Goal: Task Accomplishment & Management: Manage account settings

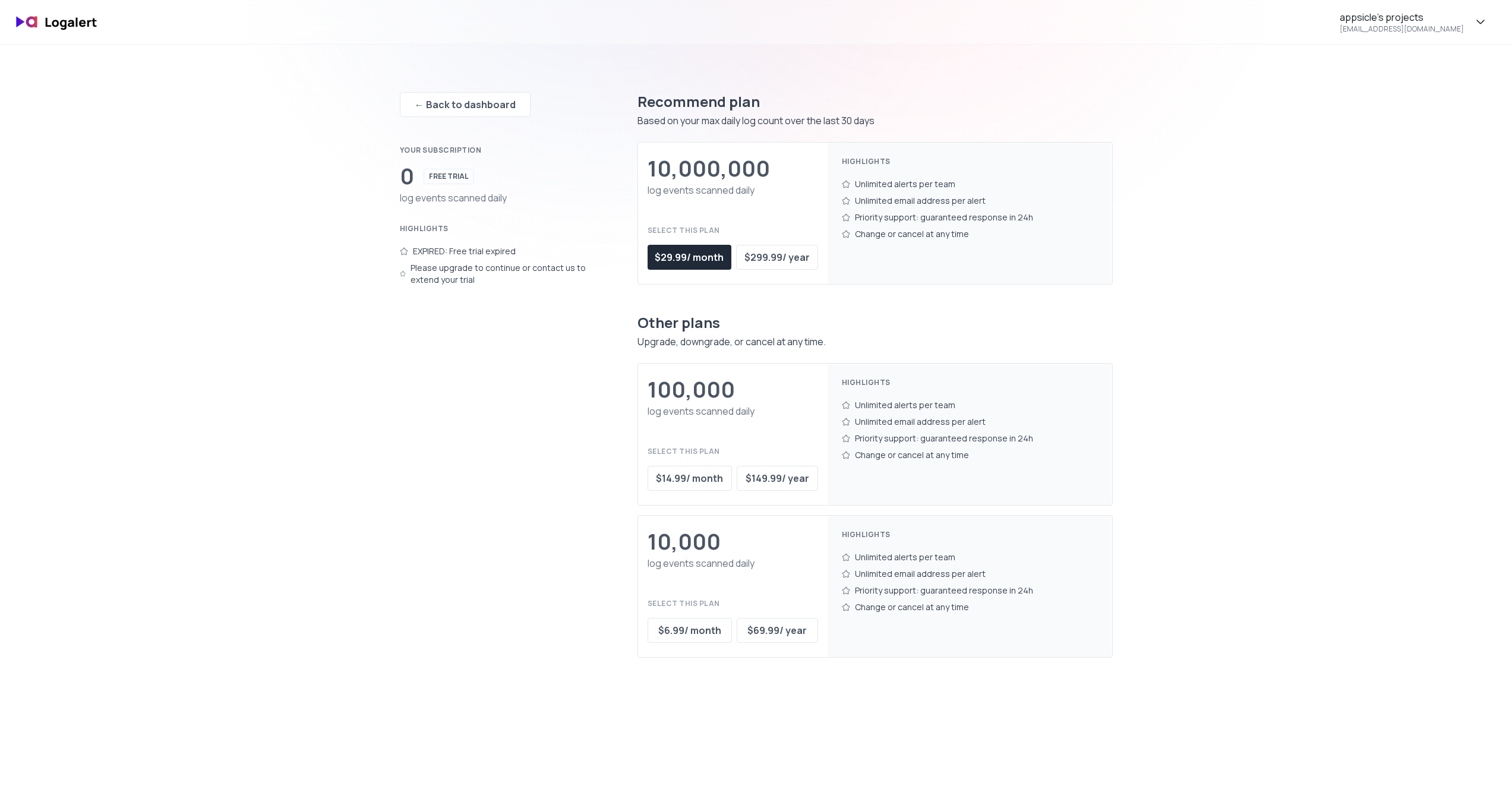
click at [428, 278] on div "Please upgrade to continue or contact us to extend your trial" at bounding box center [494, 274] width 190 height 28
click at [457, 273] on div "Please upgrade to continue or contact us to extend your trial" at bounding box center [494, 274] width 190 height 28
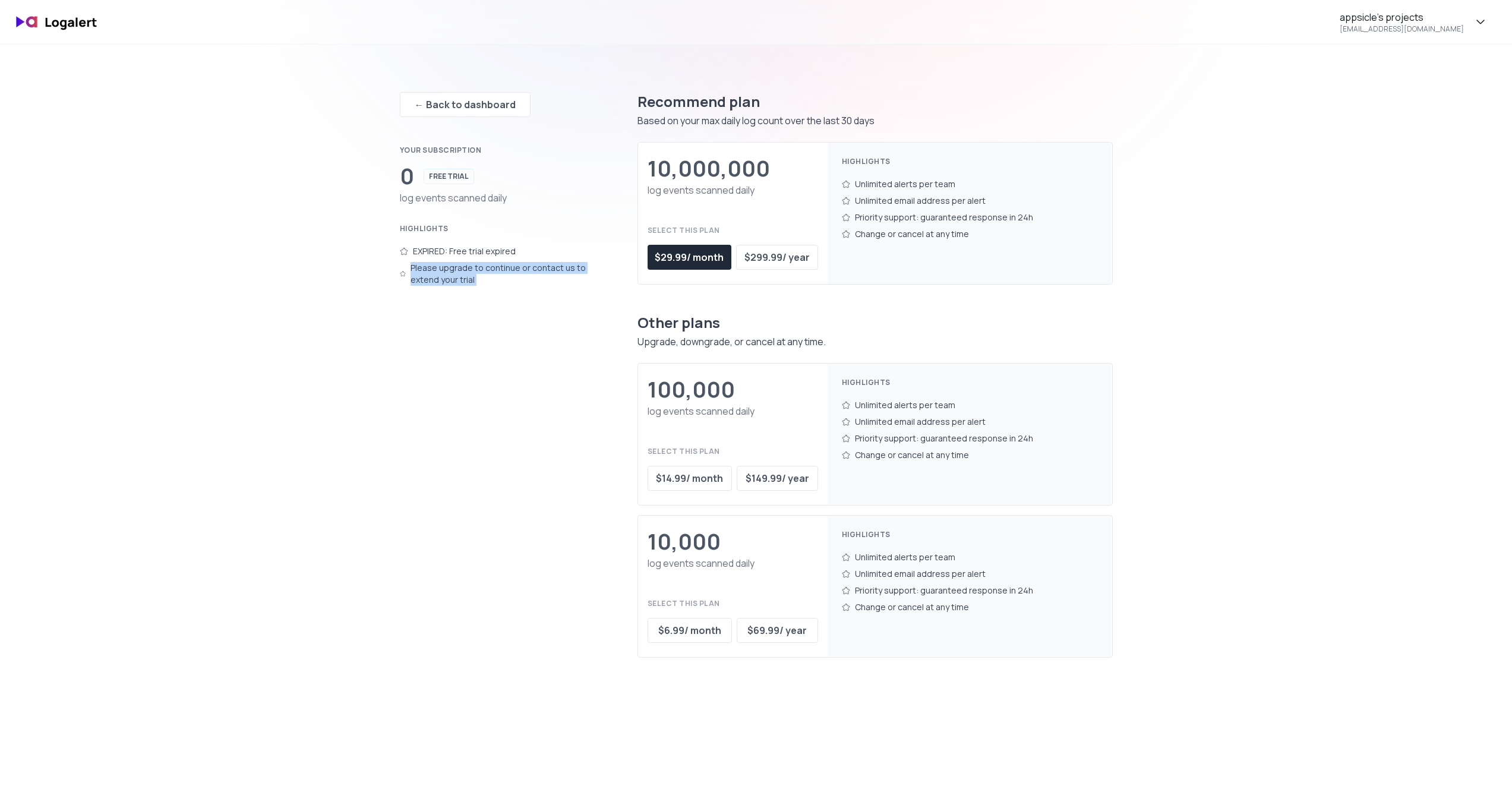
click at [457, 273] on div "Please upgrade to continue or contact us to extend your trial" at bounding box center [494, 274] width 190 height 28
click at [511, 271] on div "Please upgrade to continue or contact us to extend your trial" at bounding box center [494, 274] width 190 height 28
drag, startPoint x: 511, startPoint y: 271, endPoint x: 949, endPoint y: 241, distance: 439.0
click at [511, 271] on div "Please upgrade to continue or contact us to extend your trial" at bounding box center [494, 274] width 190 height 28
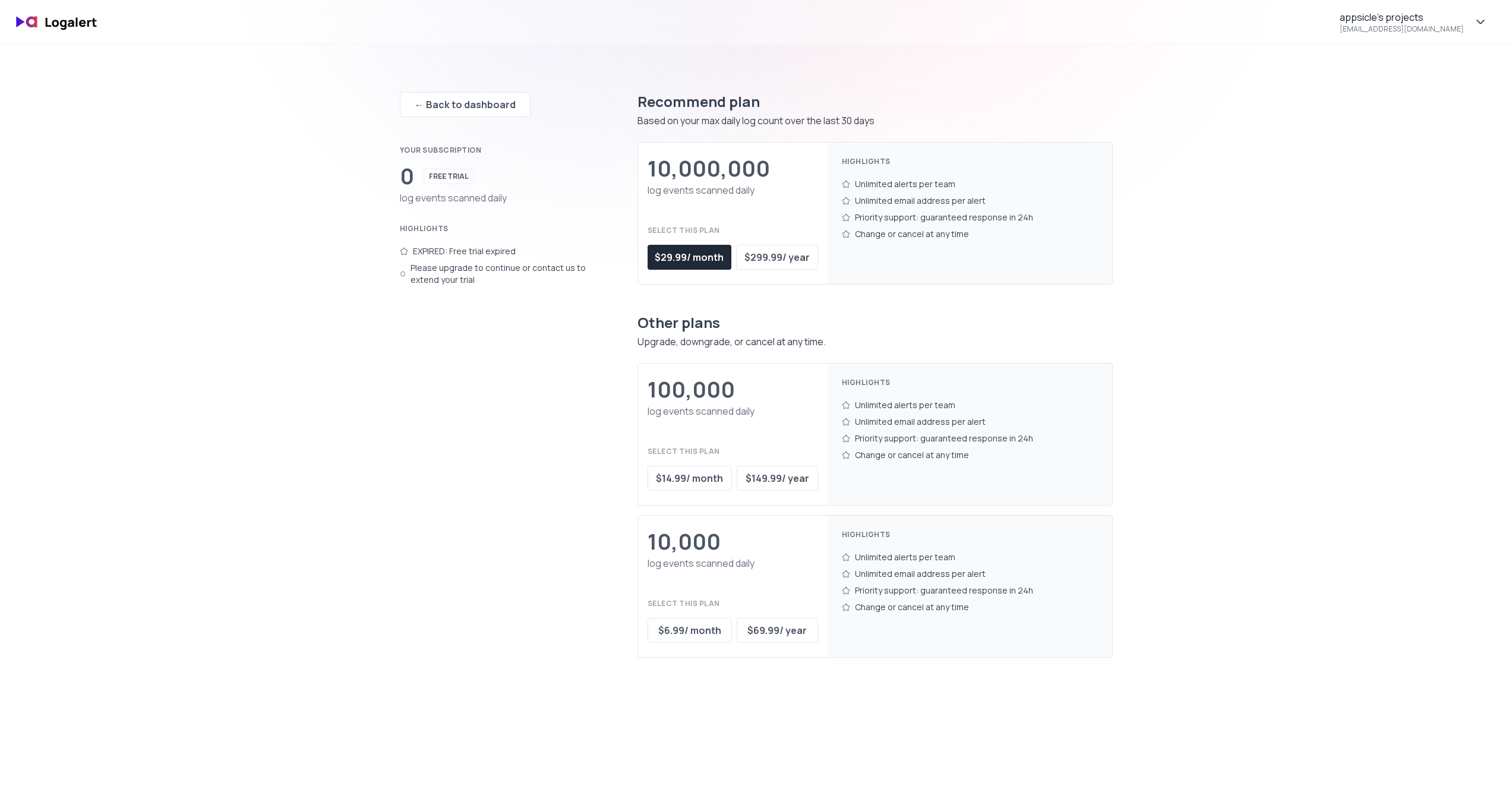
click at [1306, 181] on div "appsicle's projects [EMAIL_ADDRESS][DOMAIN_NAME] ← Back to dashboard Your subsc…" at bounding box center [756, 642] width 1512 height 1285
drag, startPoint x: 941, startPoint y: 188, endPoint x: 955, endPoint y: 219, distance: 34.0
click at [955, 219] on div "Highlights Unlimited alerts per team Unlimited email address per alert Priority…" at bounding box center [969, 213] width 285 height 142
drag, startPoint x: 969, startPoint y: 221, endPoint x: 884, endPoint y: 173, distance: 97.6
click at [884, 173] on div "Highlights Unlimited alerts per team Unlimited email address per alert Priority…" at bounding box center [969, 213] width 285 height 142
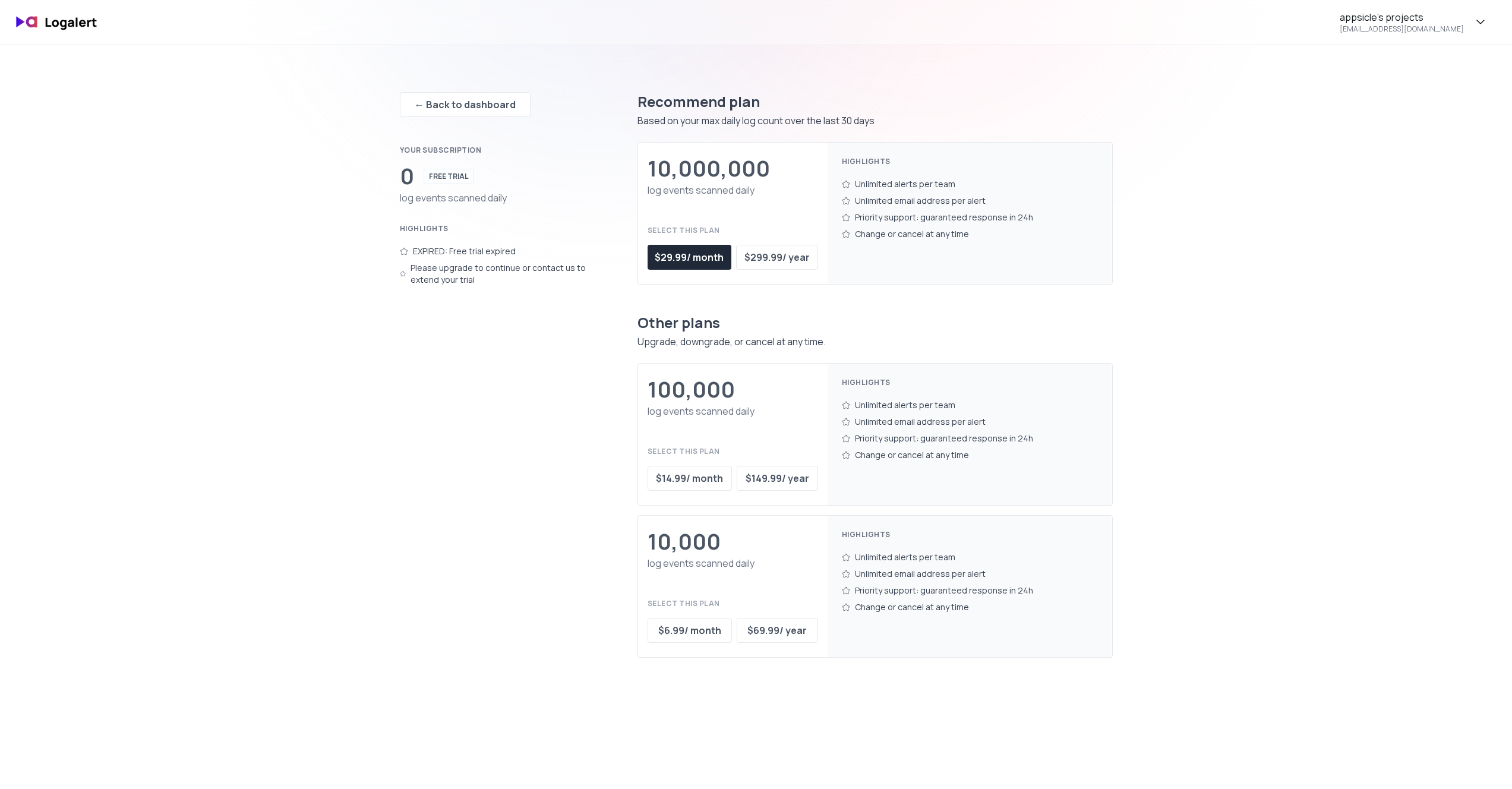
click at [884, 173] on div "Highlights Unlimited alerts per team Unlimited email address per alert Priority…" at bounding box center [969, 213] width 285 height 142
click at [1200, 294] on div "appsicle's projects [EMAIL_ADDRESS][DOMAIN_NAME] ← Back to dashboard Your subsc…" at bounding box center [756, 642] width 1512 height 1285
click at [462, 279] on div "Please upgrade to continue or contact us to extend your trial" at bounding box center [494, 274] width 190 height 28
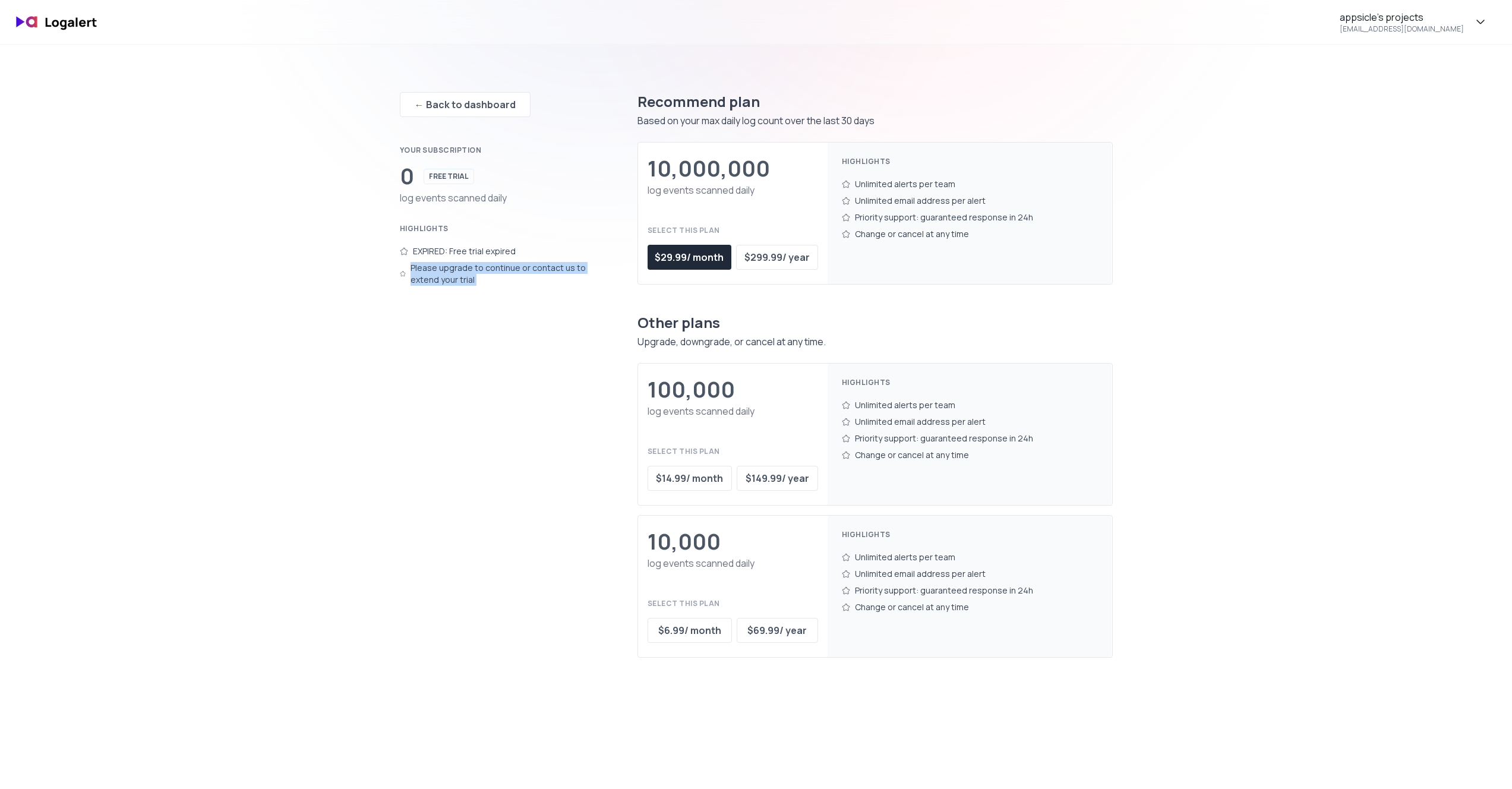
click at [476, 268] on div "Please upgrade to continue or contact us to extend your trial" at bounding box center [494, 274] width 190 height 28
drag, startPoint x: 476, startPoint y: 268, endPoint x: 282, endPoint y: 268, distance: 194.0
click at [475, 269] on div "Please upgrade to continue or contact us to extend your trial" at bounding box center [494, 274] width 190 height 28
click at [272, 269] on div "appsicle's projects [EMAIL_ADDRESS][DOMAIN_NAME] ← Back to dashboard Your subsc…" at bounding box center [756, 642] width 1512 height 1285
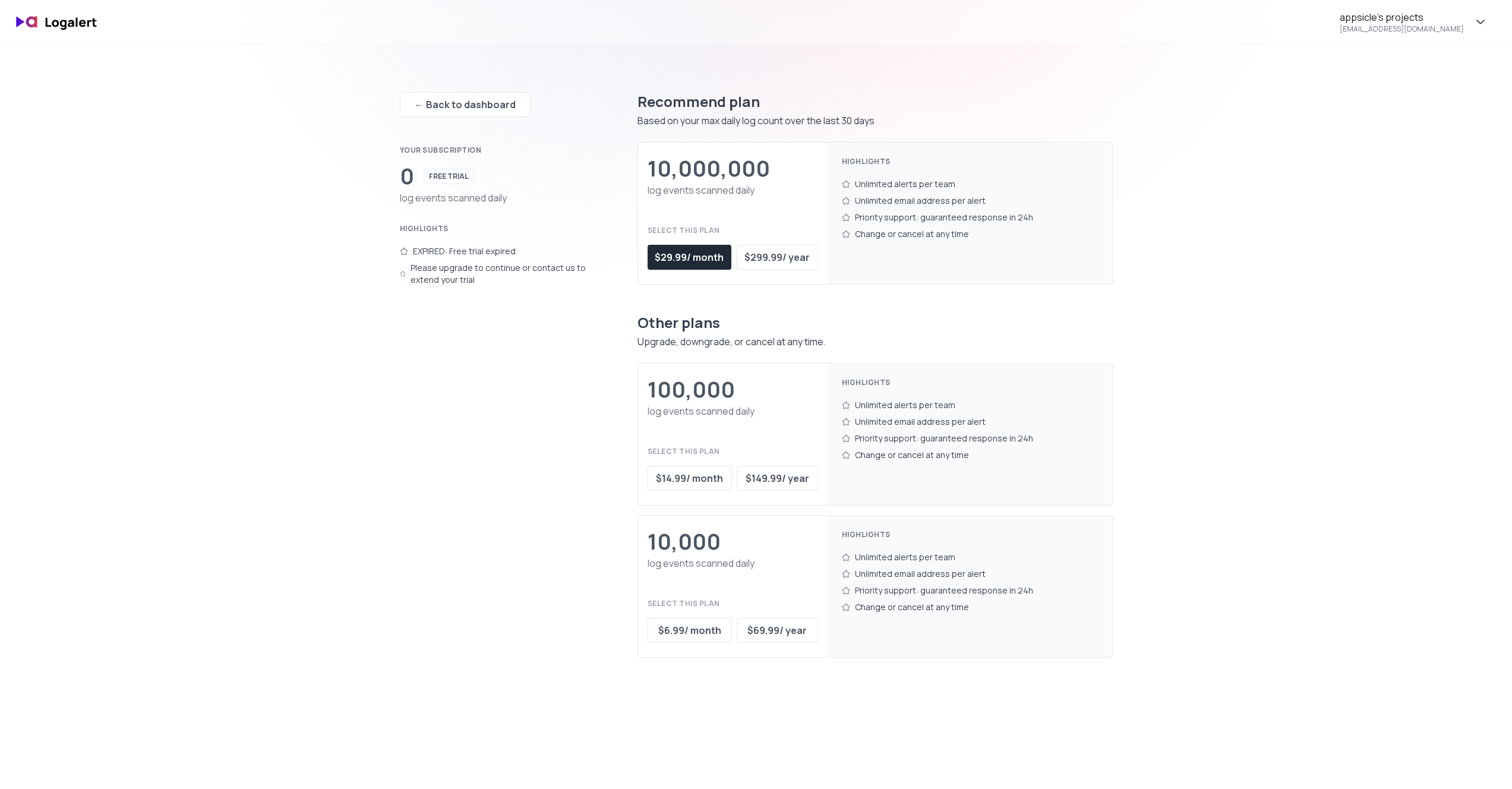
click at [472, 278] on div "Please upgrade to continue or contact us to extend your trial" at bounding box center [494, 274] width 190 height 28
click at [537, 266] on div "Please upgrade to continue or contact us to extend your trial" at bounding box center [494, 274] width 190 height 28
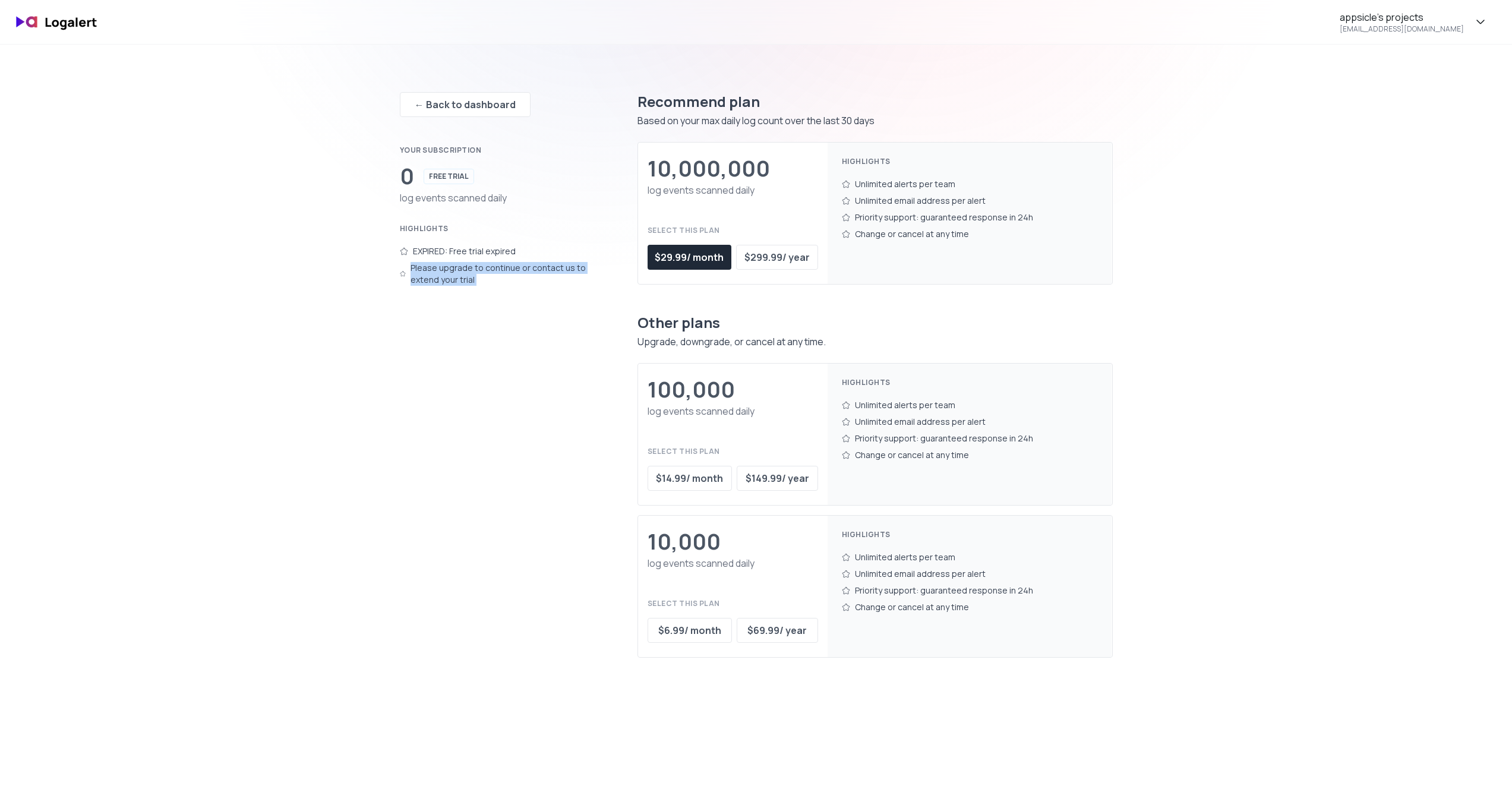
drag, startPoint x: 537, startPoint y: 266, endPoint x: 401, endPoint y: 292, distance: 138.5
click at [537, 266] on div "Please upgrade to continue or contact us to extend your trial" at bounding box center [494, 274] width 190 height 28
drag, startPoint x: 402, startPoint y: 407, endPoint x: 371, endPoint y: 404, distance: 31.1
click at [402, 407] on div "← Back to dashboard Your subscription 0 FREE TRIAL log events scanned daily Hig…" at bounding box center [494, 370] width 190 height 594
